Goal: Task Accomplishment & Management: Manage account settings

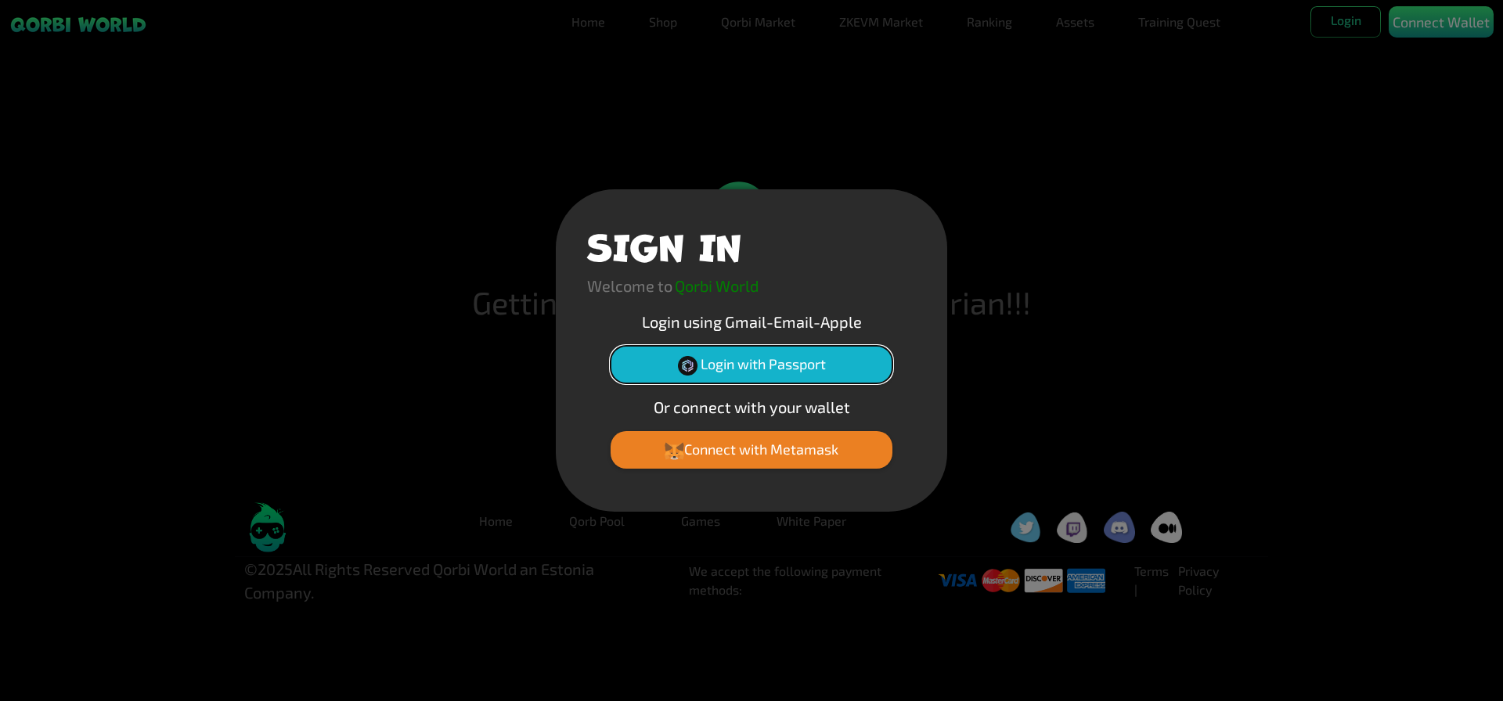
click at [754, 373] on button "Login with Passport" at bounding box center [752, 365] width 282 height 38
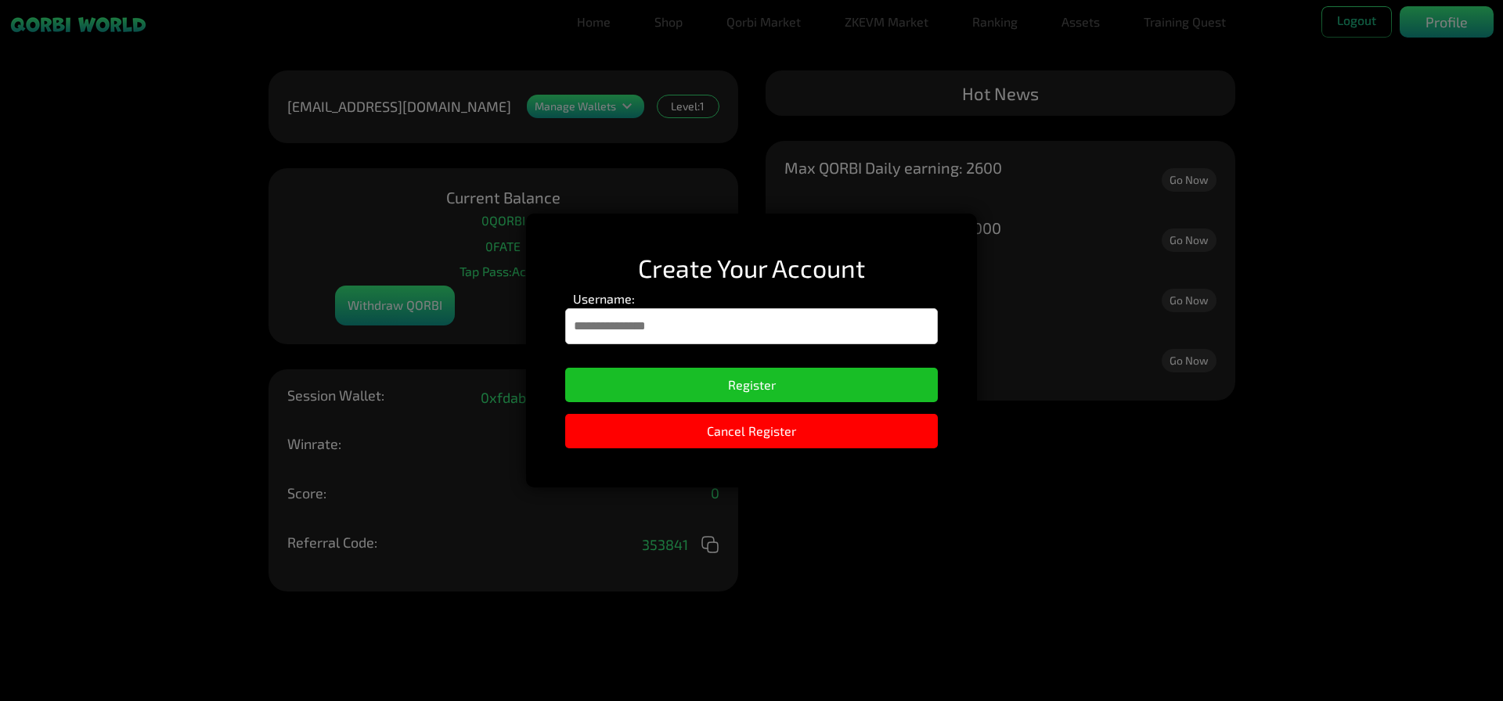
click at [755, 337] on input "Username:" at bounding box center [751, 326] width 373 height 36
type input "**********"
click at [742, 366] on form "**********" at bounding box center [751, 346] width 373 height 113
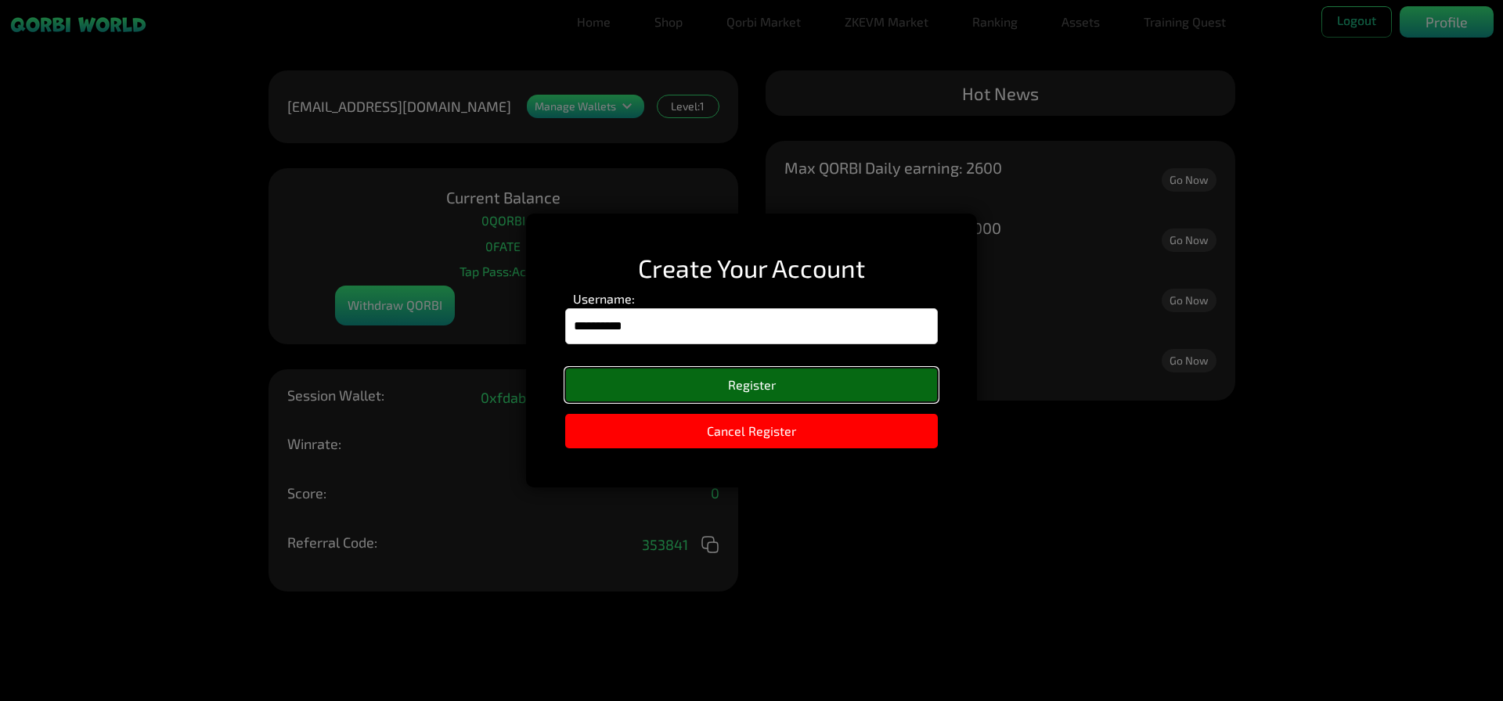
click at [743, 376] on button "Register" at bounding box center [751, 385] width 373 height 34
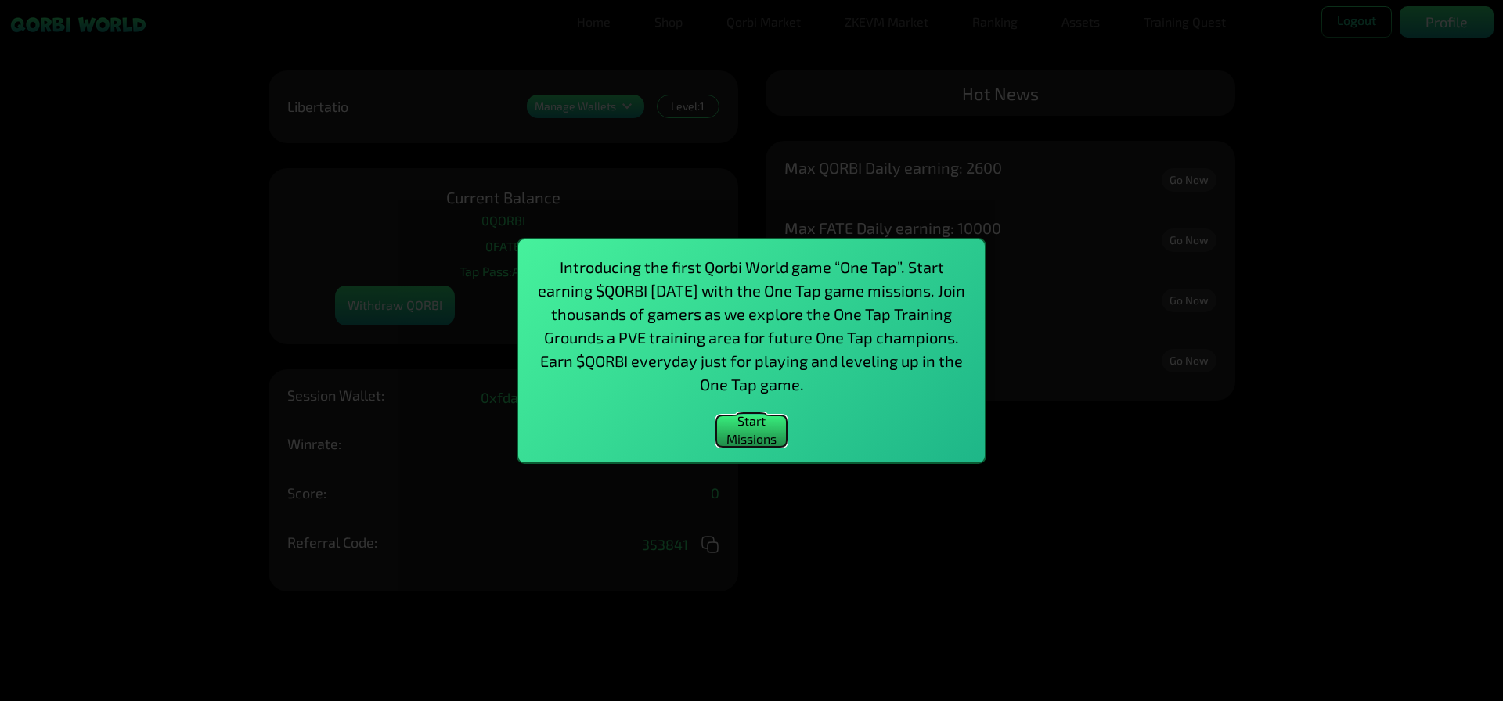
click at [767, 433] on button "Start Missions" at bounding box center [751, 431] width 70 height 31
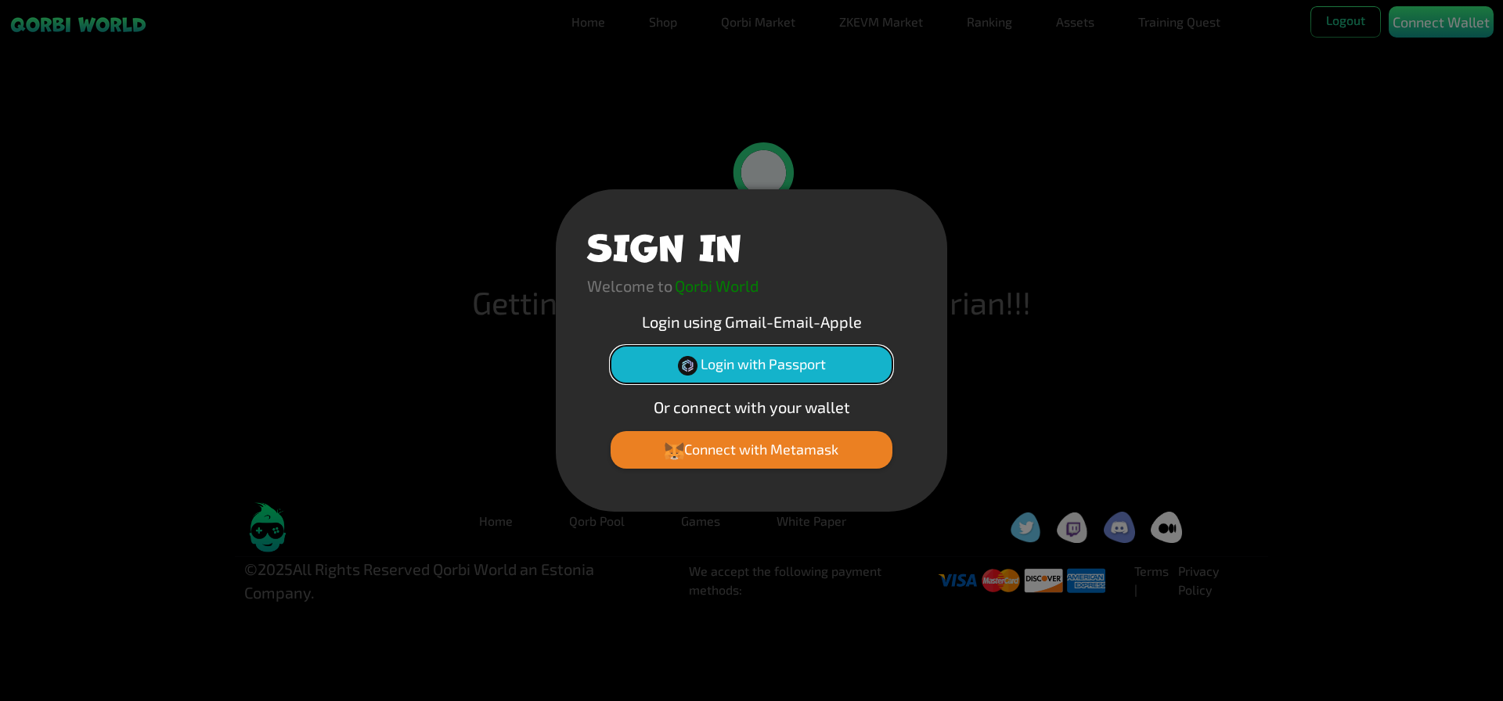
click at [783, 373] on button "Login with Passport" at bounding box center [752, 365] width 282 height 38
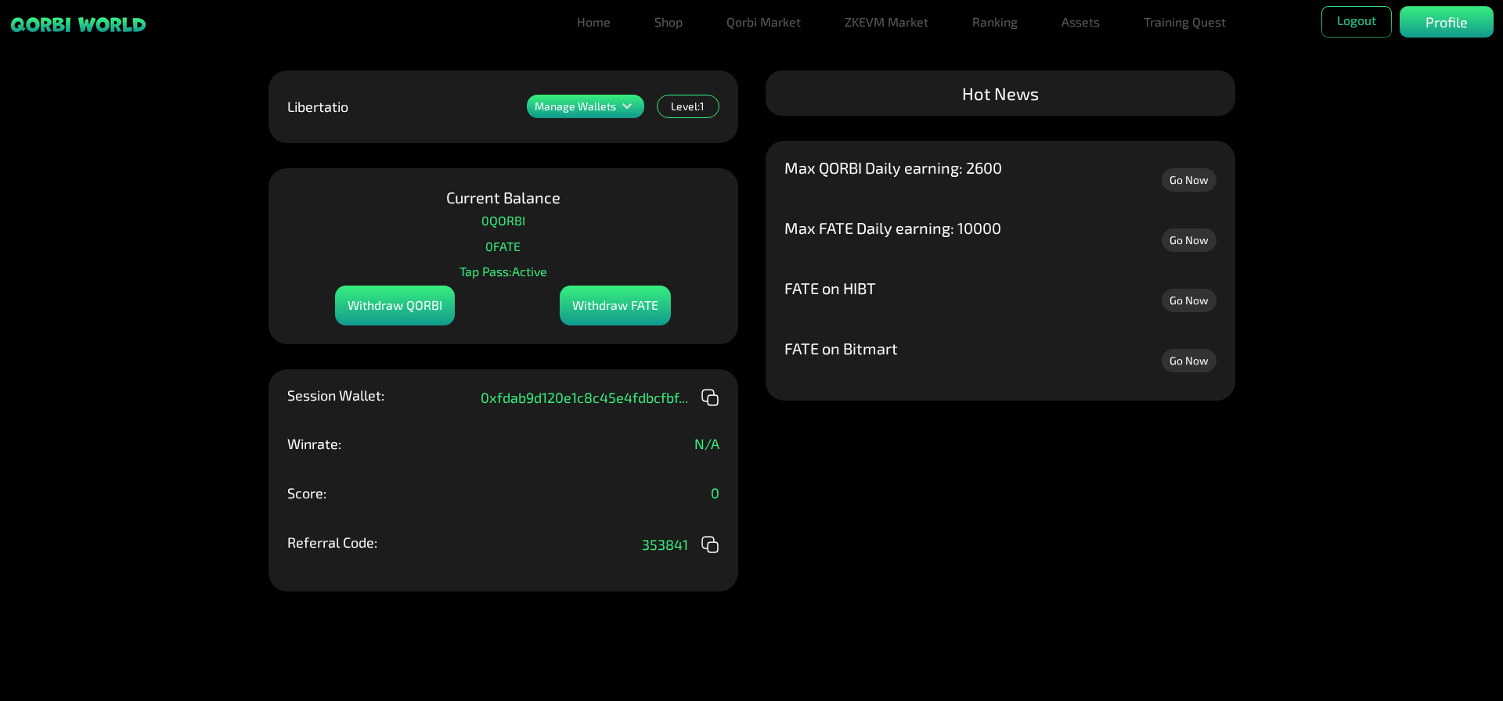
click at [604, 110] on p "Manage Wallets" at bounding box center [575, 106] width 81 height 11
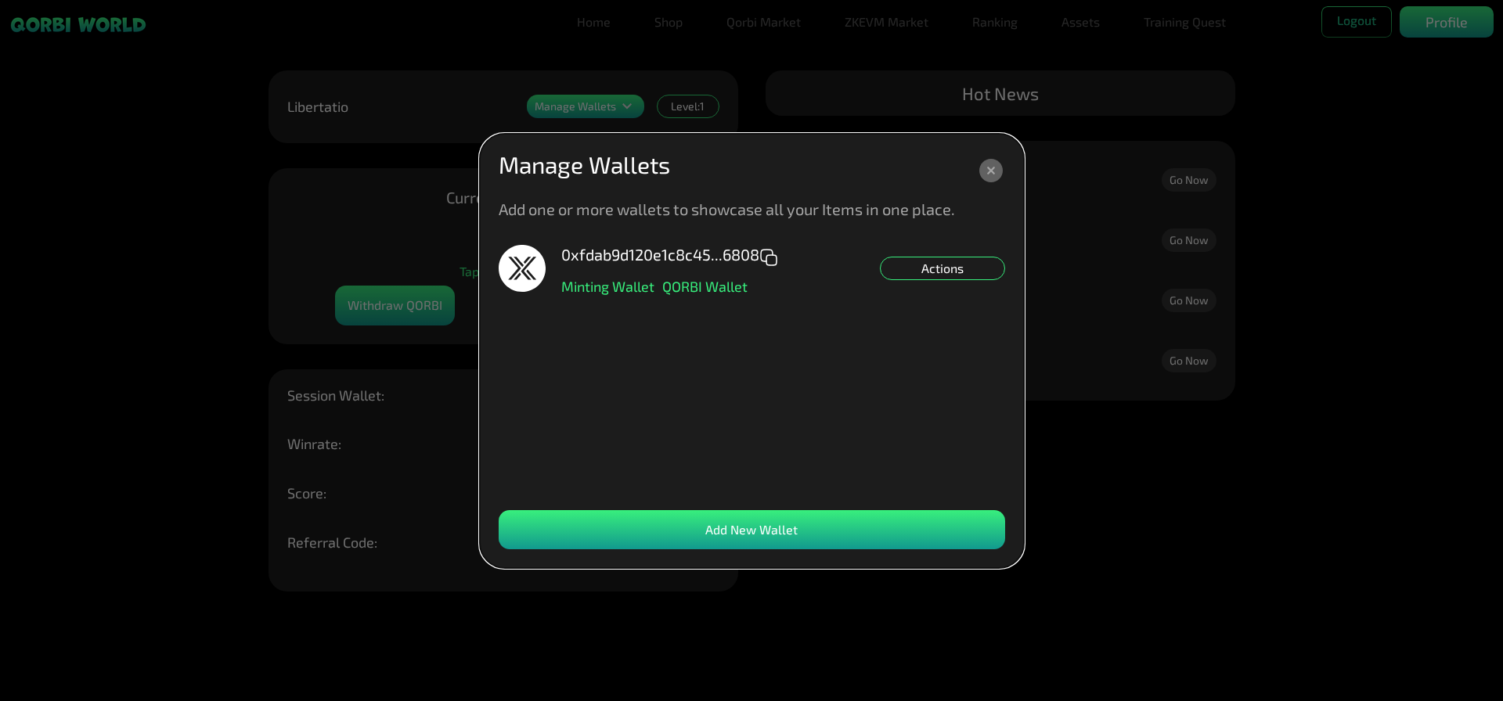
click at [796, 524] on div "Add New Wallet" at bounding box center [752, 529] width 506 height 39
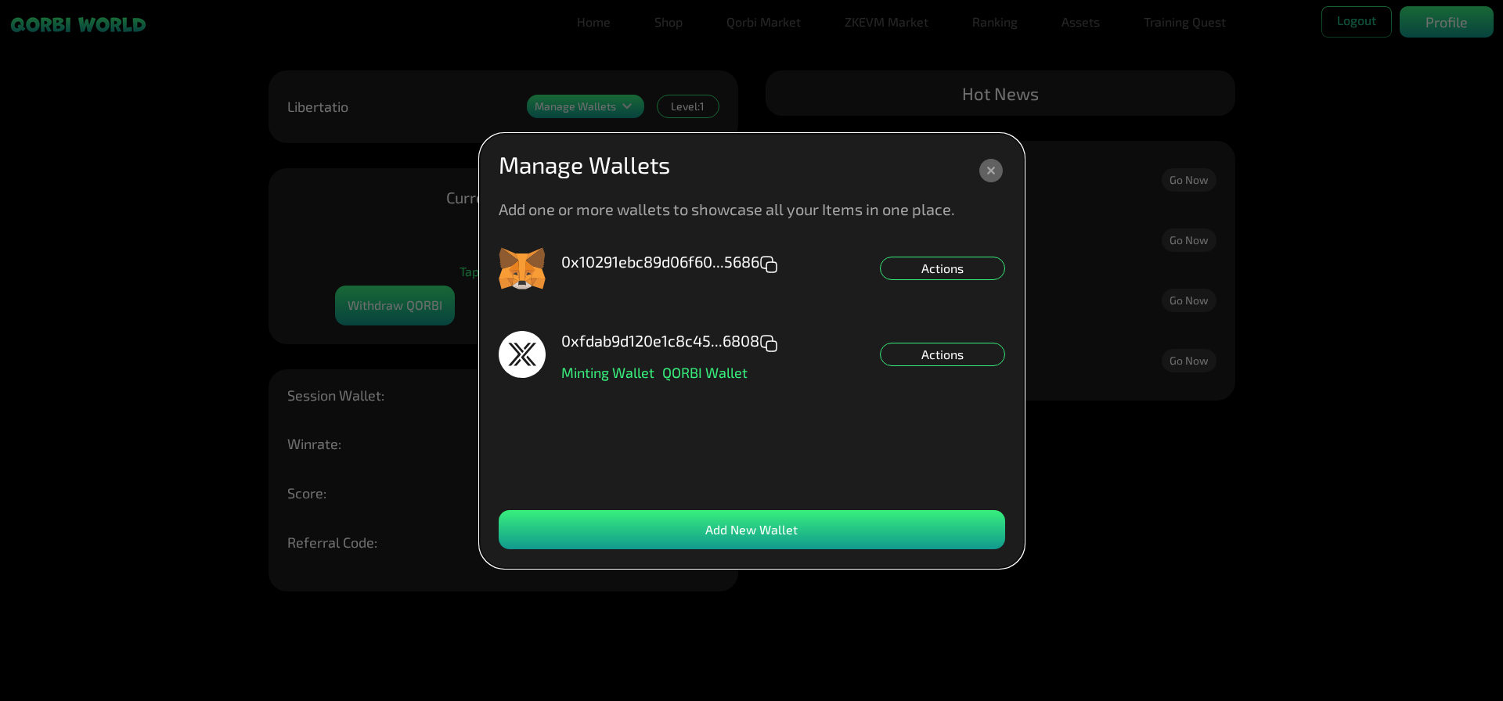
click at [1000, 164] on icon at bounding box center [990, 170] width 23 height 23
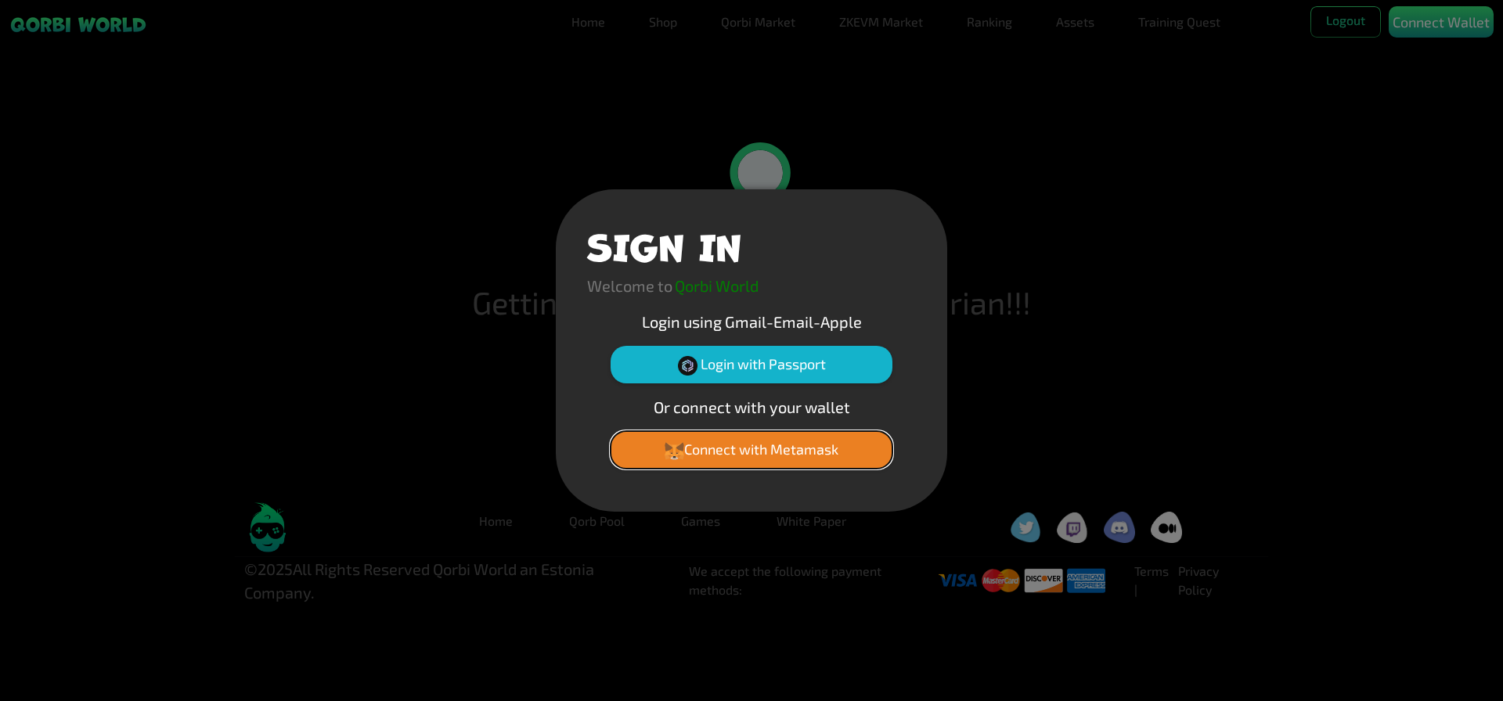
click at [769, 461] on button "Connect with Metamask" at bounding box center [752, 450] width 282 height 38
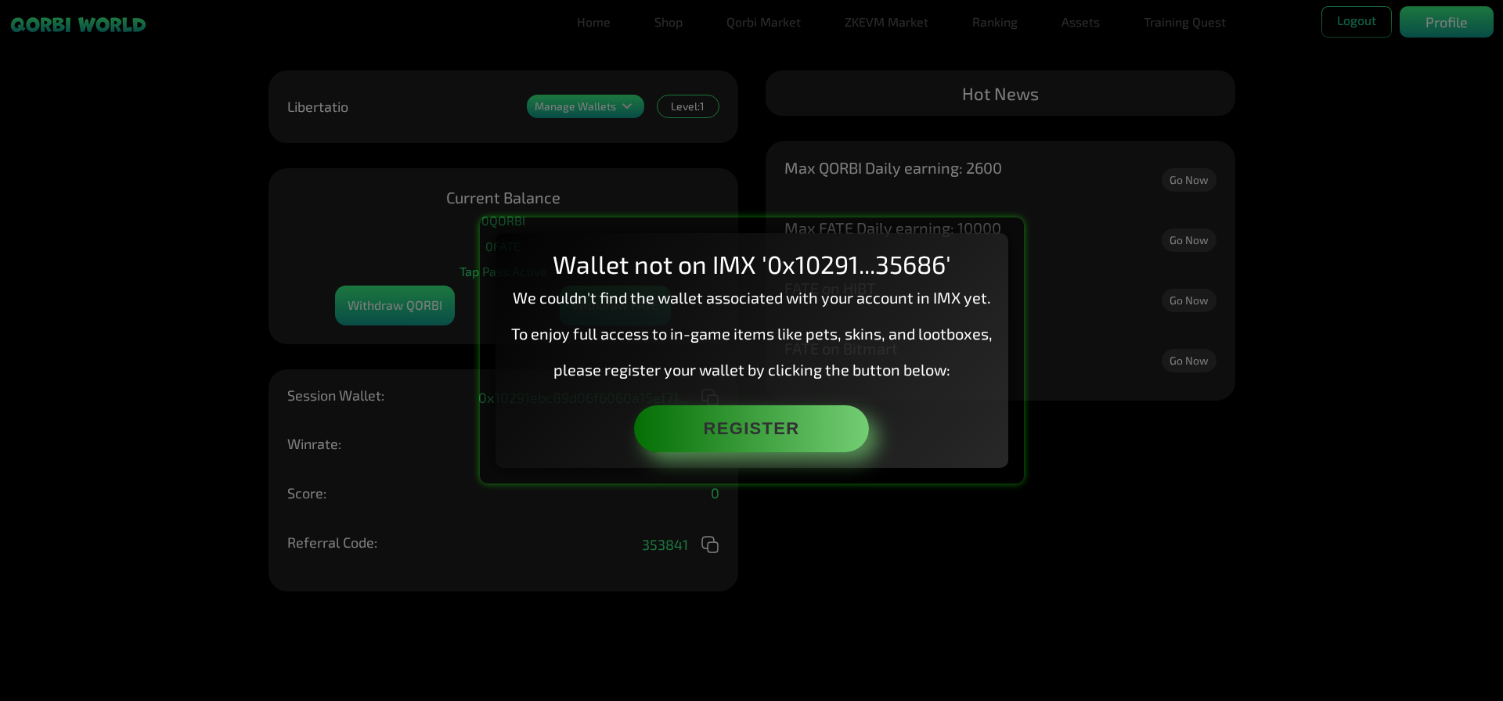
click at [811, 524] on div "Wallet not on IMX '0x10291...35686' We couldn't find the wallet associated with…" at bounding box center [751, 350] width 1503 height 701
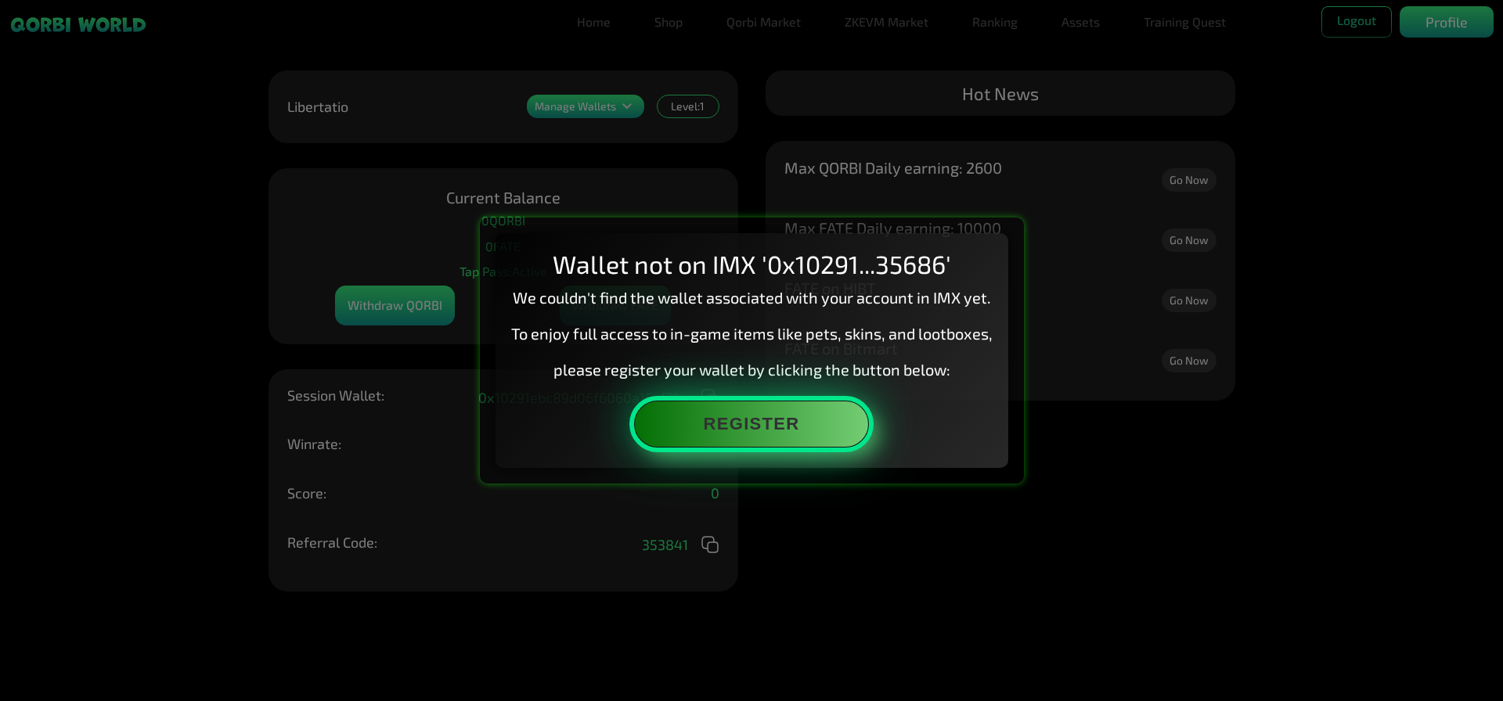
click at [729, 434] on button "Register" at bounding box center [751, 424] width 235 height 47
